Goal: Information Seeking & Learning: Learn about a topic

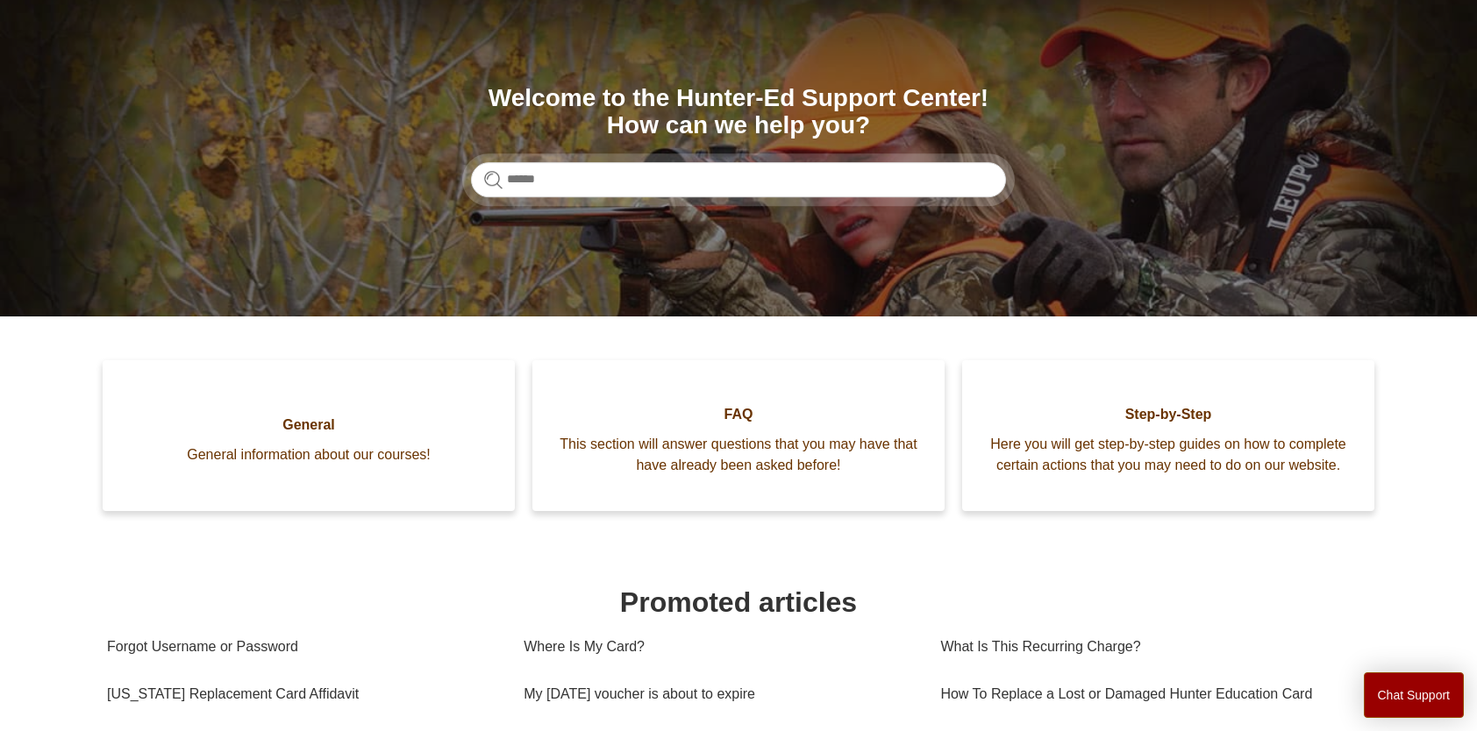
scroll to position [263, 0]
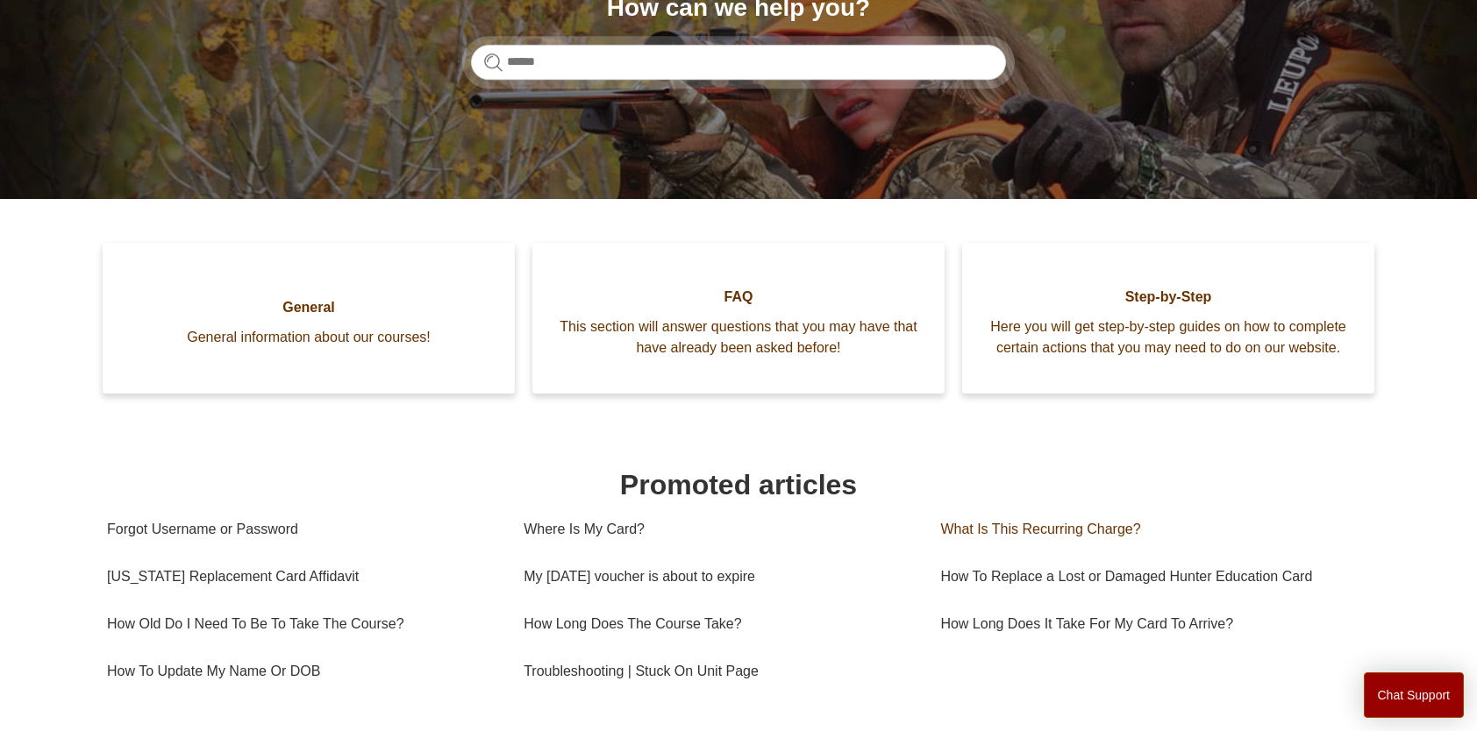
click at [983, 552] on link "What Is This Recurring Charge?" at bounding box center [1148, 529] width 417 height 47
